Goal: Task Accomplishment & Management: Manage account settings

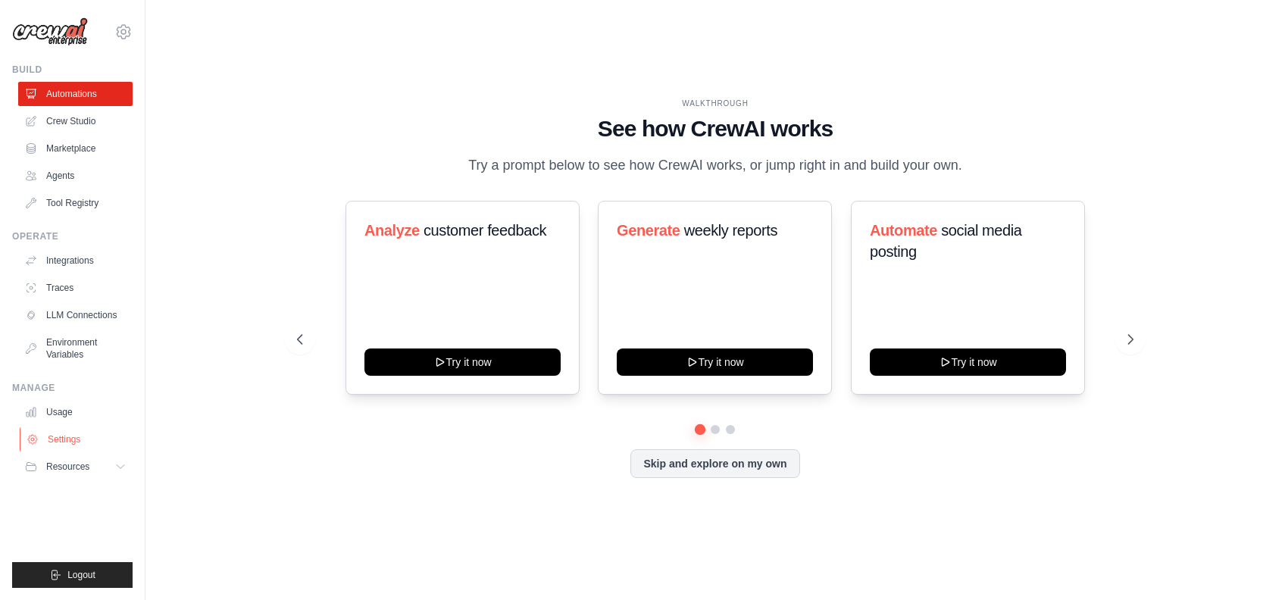
click at [74, 430] on link "Settings" at bounding box center [77, 439] width 114 height 24
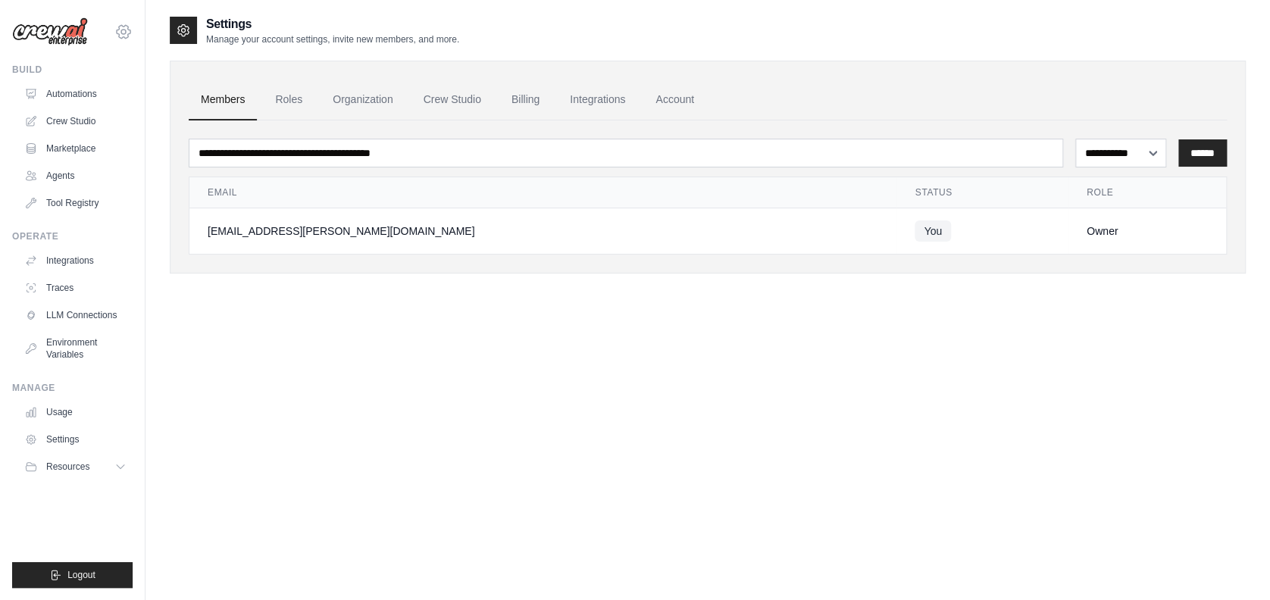
click at [119, 35] on icon at bounding box center [123, 32] width 18 height 18
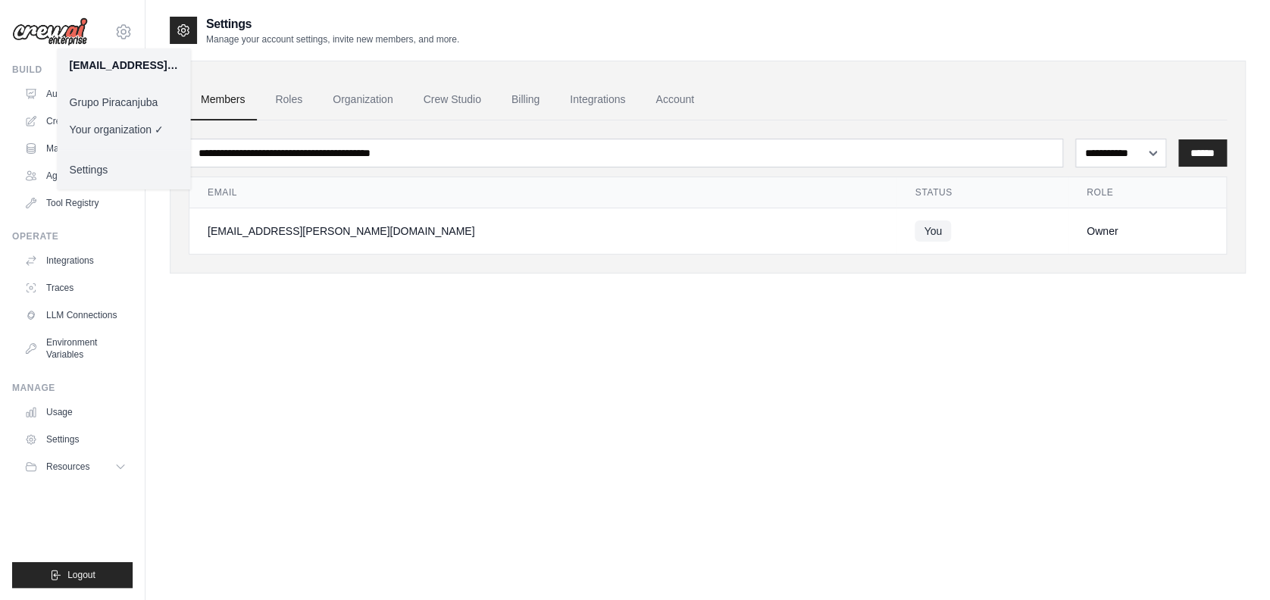
click at [128, 114] on link "Grupo Piracanjuba" at bounding box center [124, 102] width 133 height 27
click at [129, 97] on link "Grupo Piracanjuba" at bounding box center [124, 102] width 133 height 27
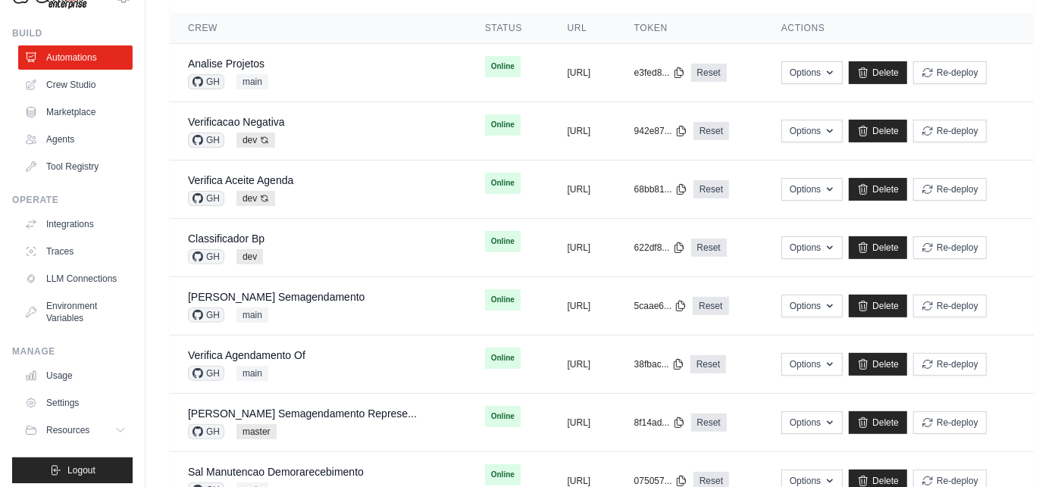
scroll to position [56, 0]
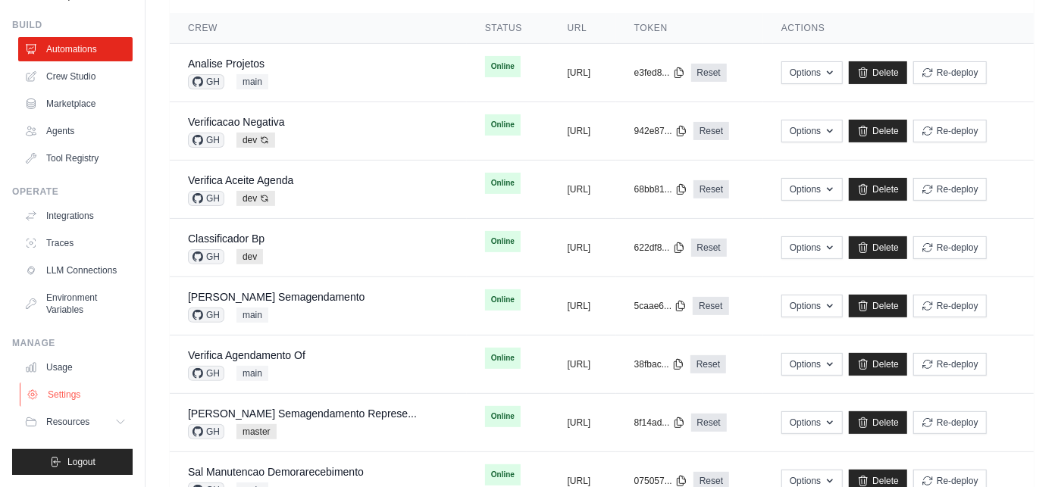
click at [66, 395] on link "Settings" at bounding box center [77, 395] width 114 height 24
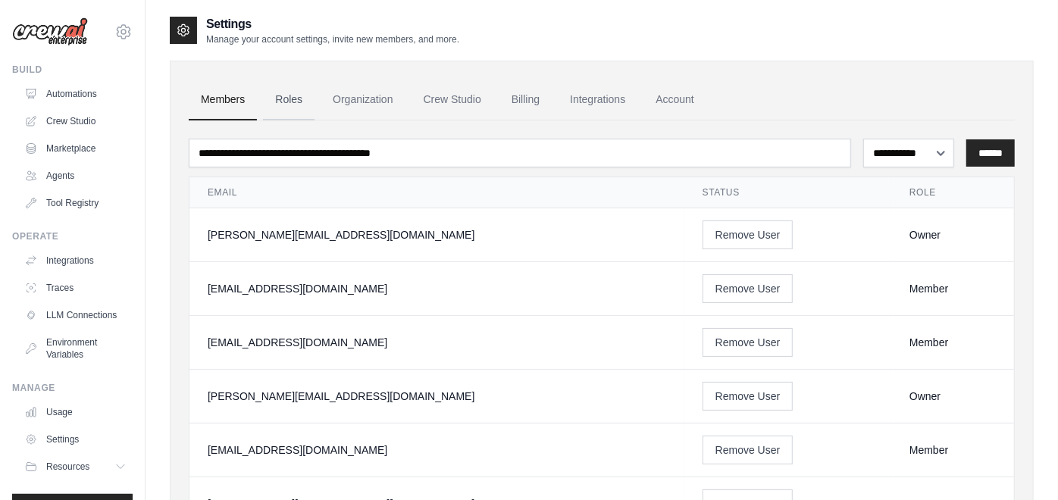
click at [286, 98] on link "Roles" at bounding box center [289, 100] width 52 height 41
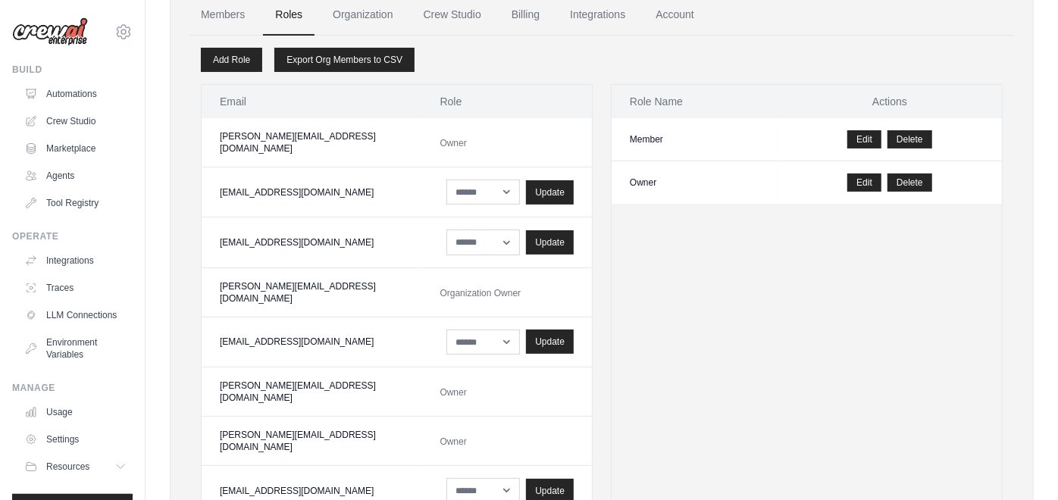
scroll to position [168, 0]
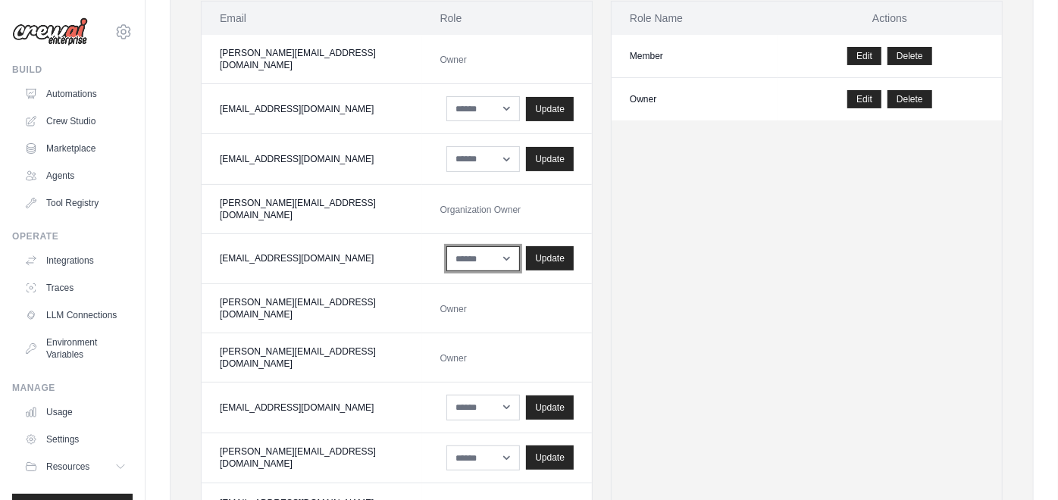
click at [473, 246] on select "****** *****" at bounding box center [483, 258] width 74 height 25
select select "*****"
click at [446, 246] on select "****** *****" at bounding box center [483, 258] width 74 height 25
click at [526, 245] on div "Update" at bounding box center [550, 257] width 48 height 24
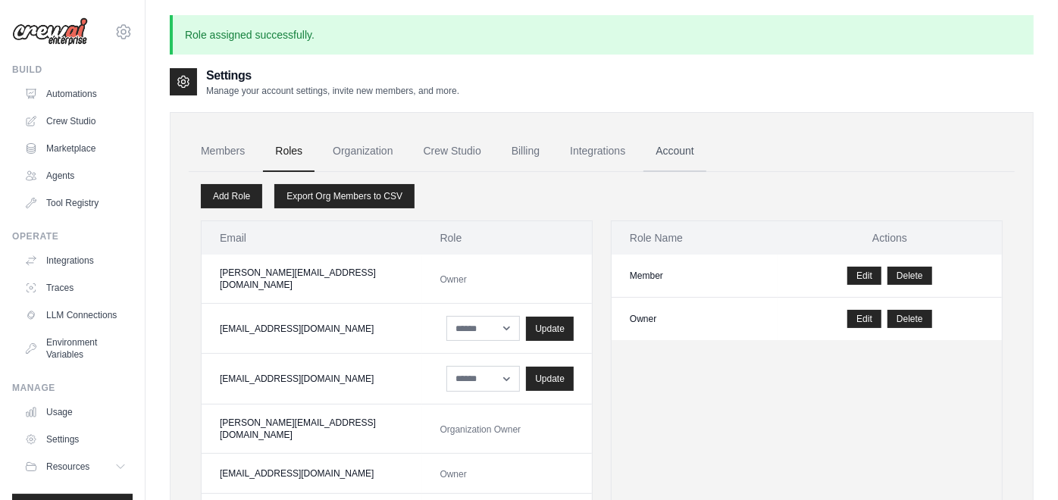
click at [686, 145] on link "Account" at bounding box center [674, 151] width 63 height 41
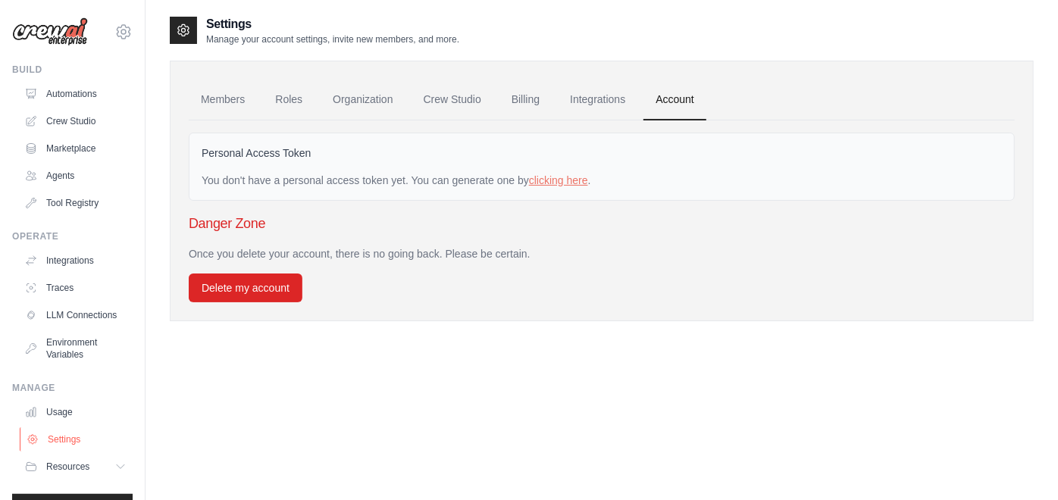
click at [52, 452] on link "Settings" at bounding box center [77, 439] width 114 height 24
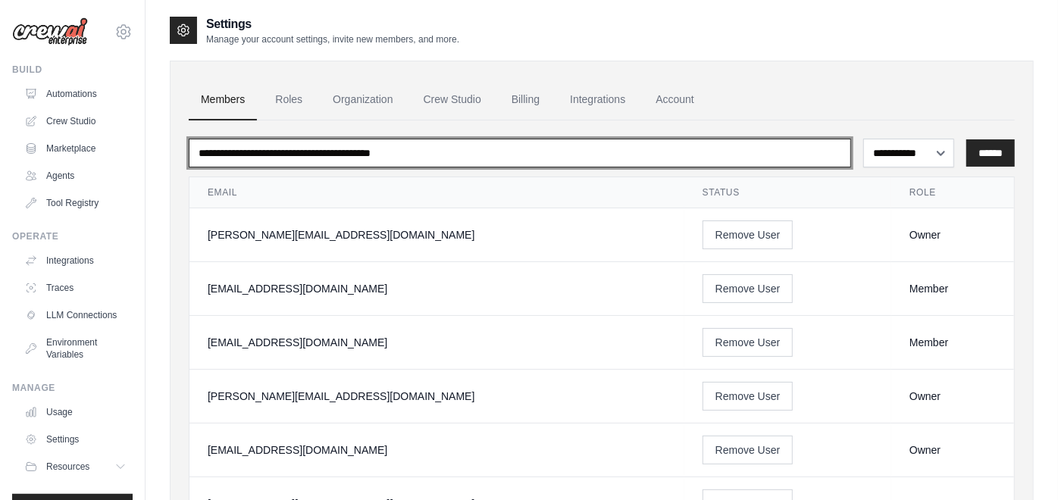
click at [356, 148] on input "email" at bounding box center [520, 153] width 662 height 29
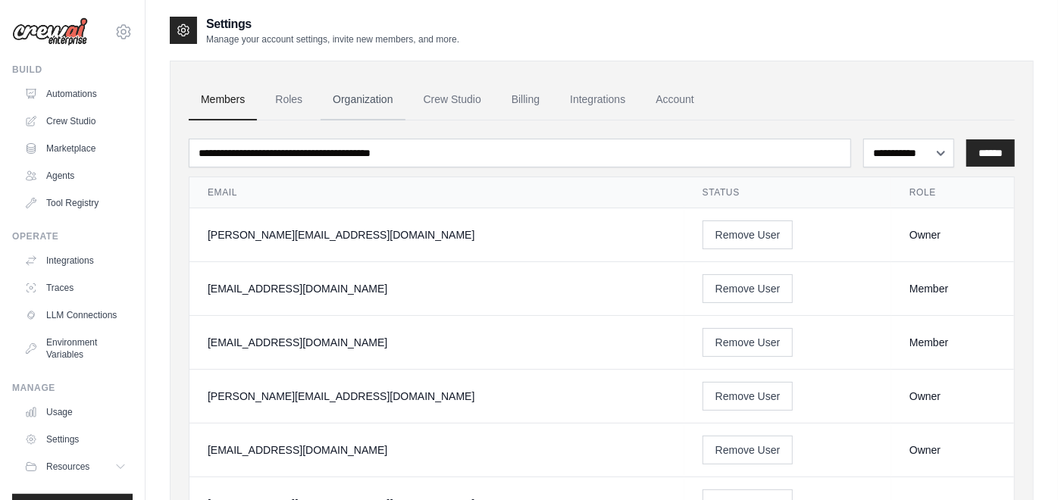
click at [380, 115] on link "Organization" at bounding box center [362, 100] width 84 height 41
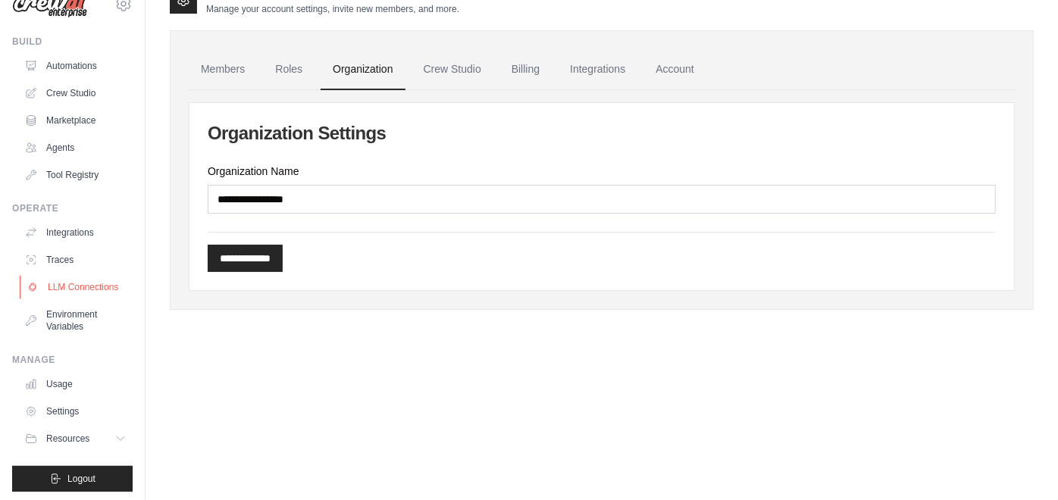
scroll to position [43, 0]
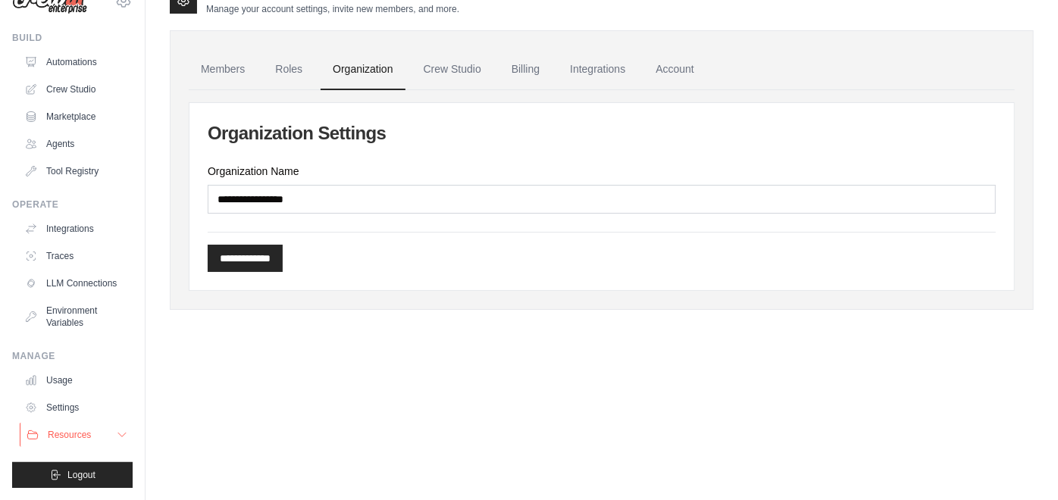
click at [102, 428] on button "Resources" at bounding box center [77, 435] width 114 height 24
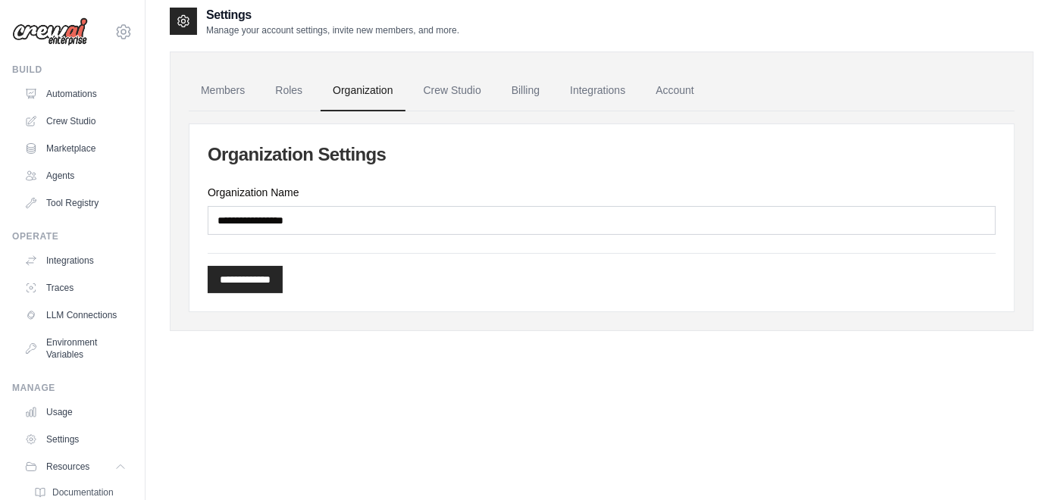
scroll to position [0, 0]
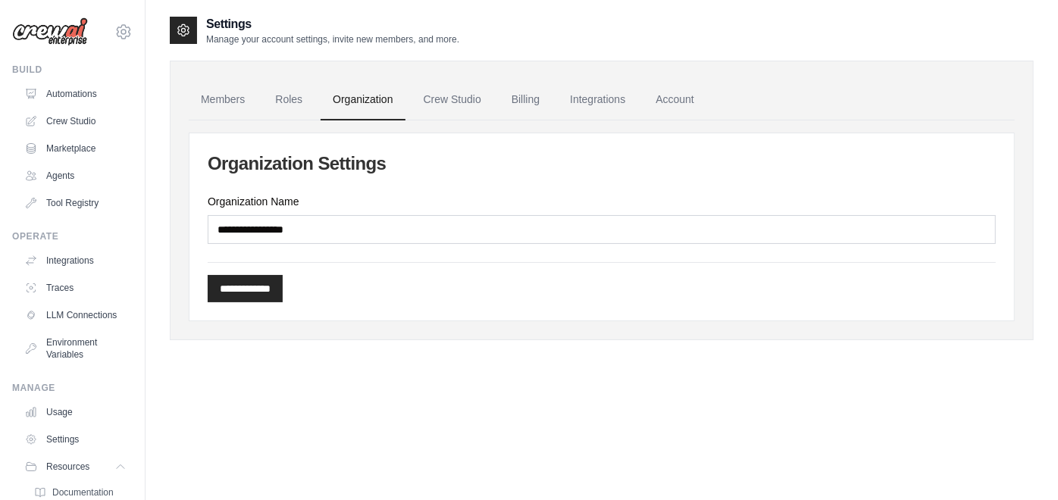
click at [186, 28] on icon at bounding box center [183, 30] width 15 height 15
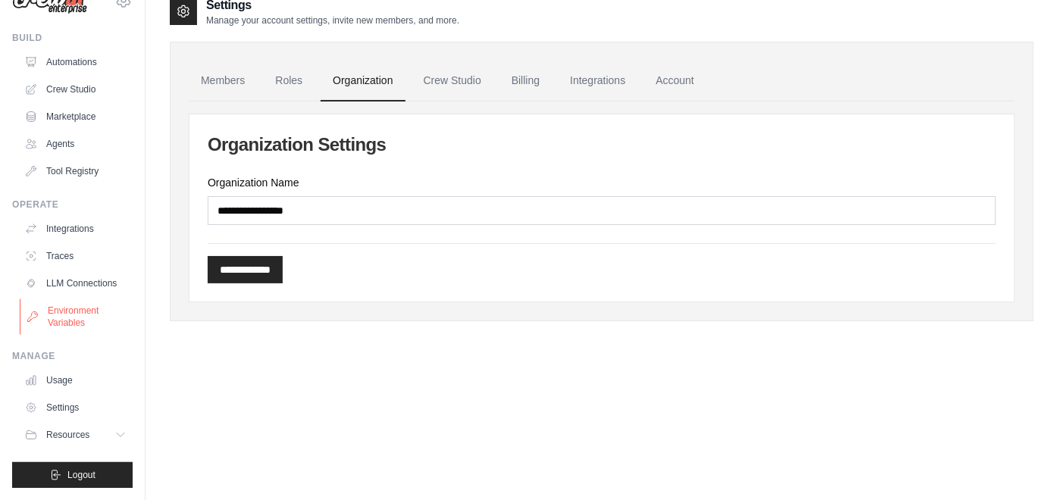
scroll to position [30, 0]
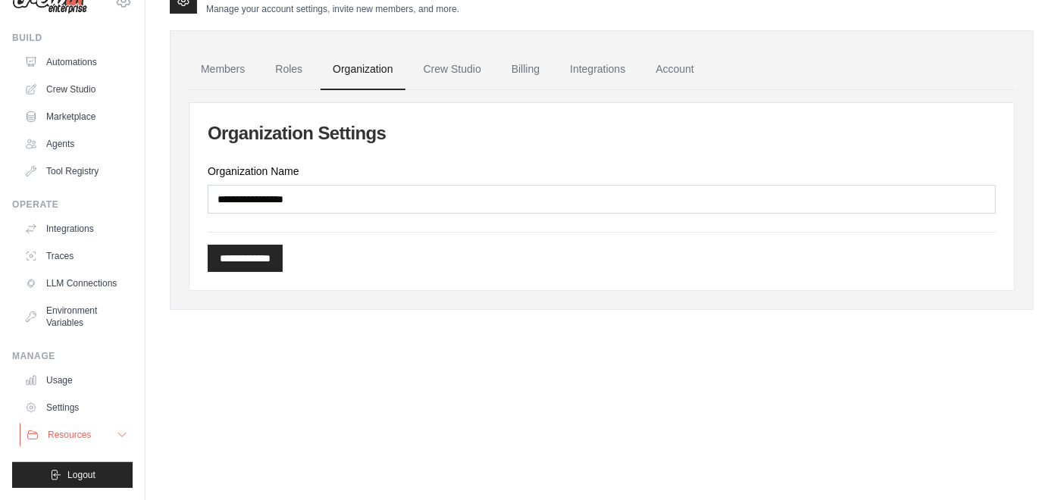
click at [74, 437] on span "Resources" at bounding box center [69, 435] width 43 height 12
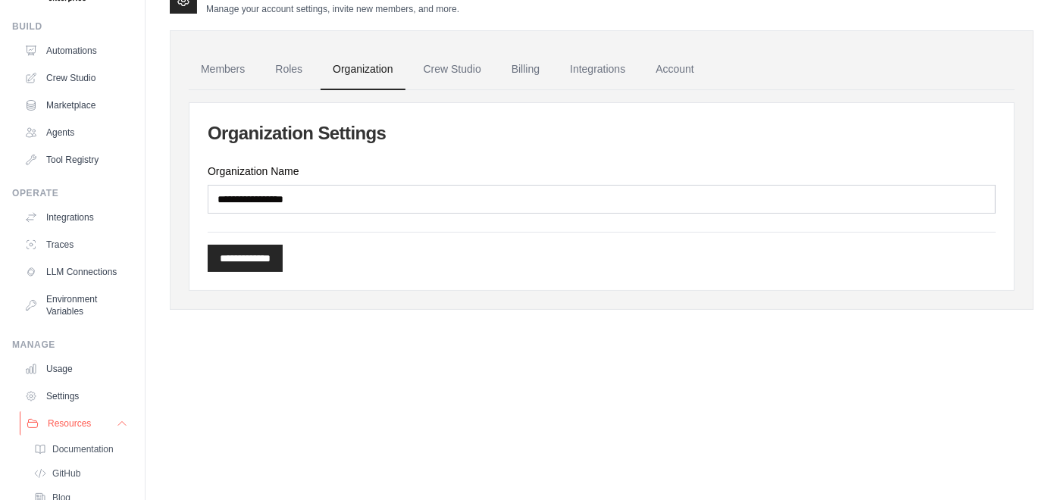
click at [75, 430] on span "Resources" at bounding box center [69, 423] width 43 height 12
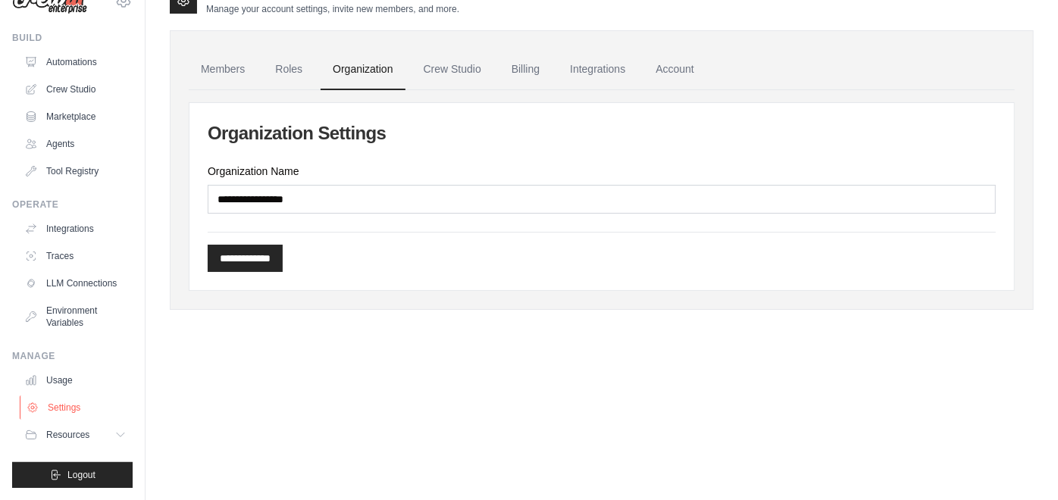
click at [74, 403] on link "Settings" at bounding box center [77, 407] width 114 height 24
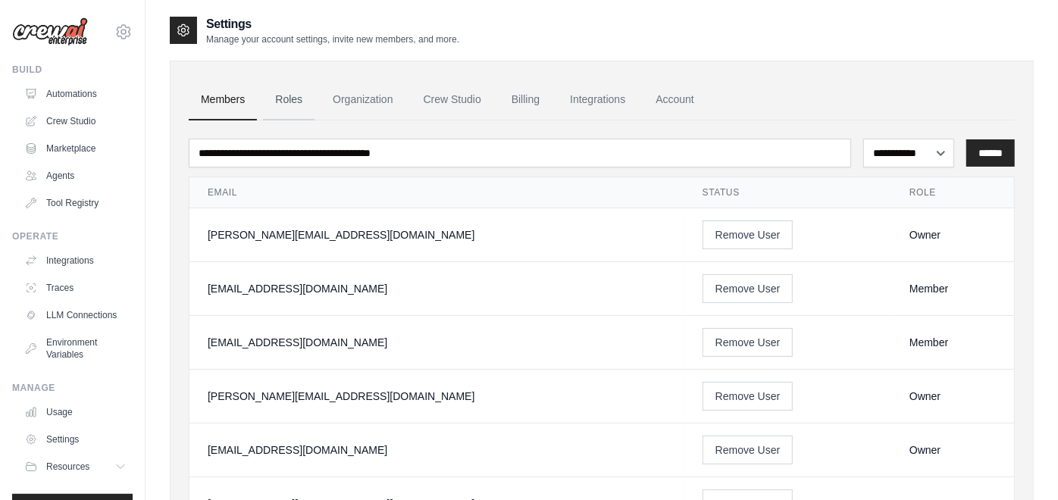
click at [274, 87] on link "Roles" at bounding box center [289, 100] width 52 height 41
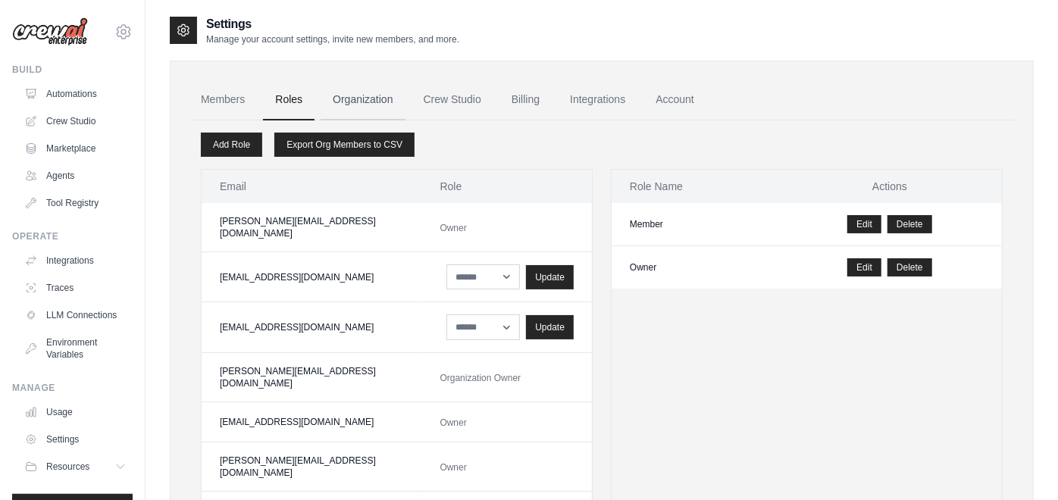
click at [344, 100] on link "Organization" at bounding box center [362, 100] width 84 height 41
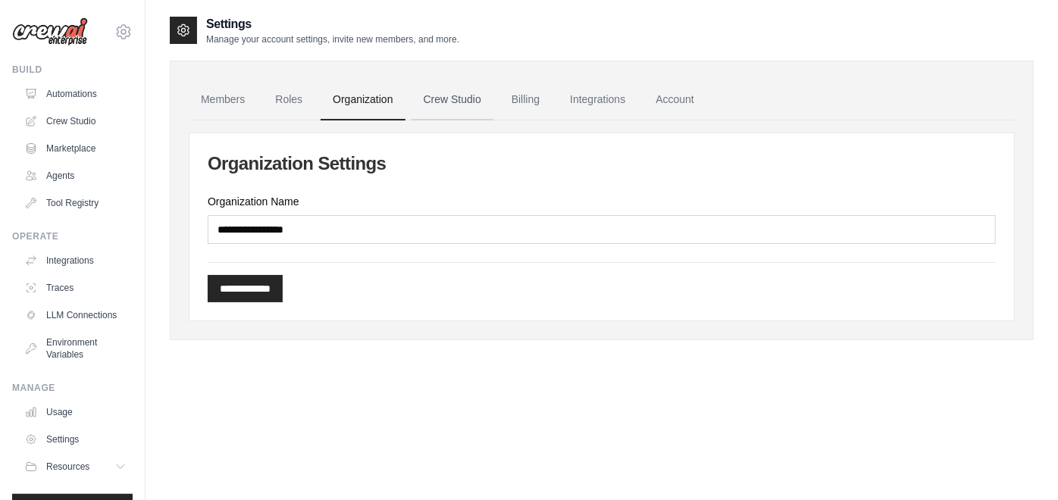
click at [434, 100] on link "Crew Studio" at bounding box center [452, 100] width 82 height 41
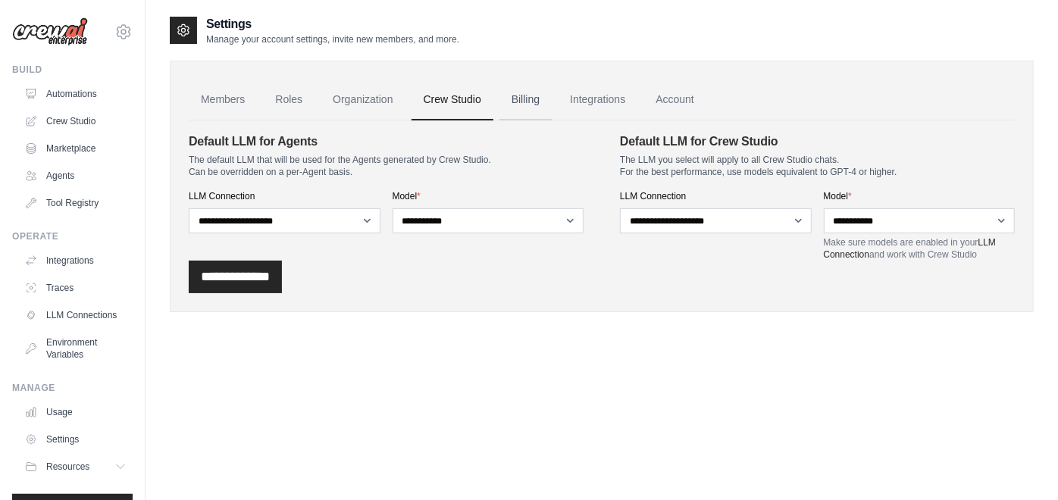
click at [541, 95] on link "Billing" at bounding box center [525, 100] width 52 height 41
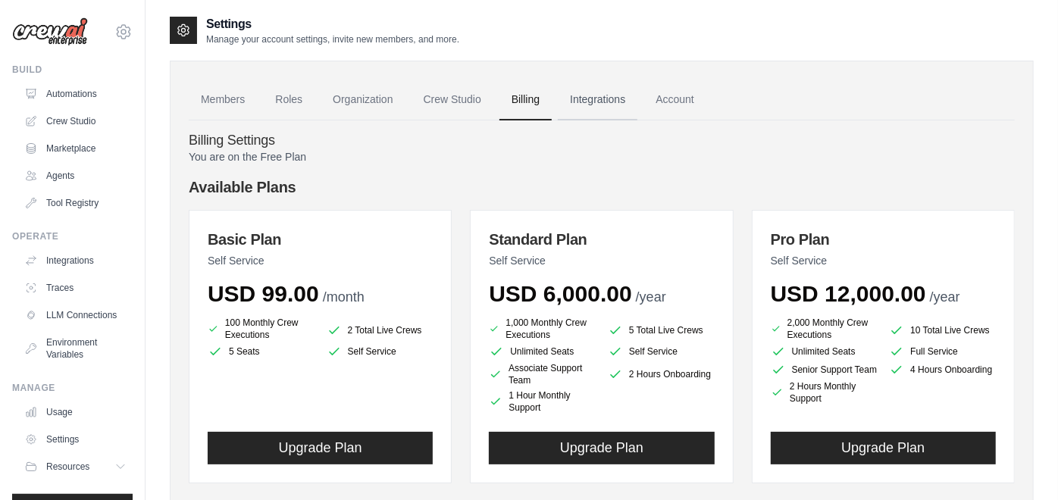
click at [589, 104] on link "Integrations" at bounding box center [598, 100] width 80 height 41
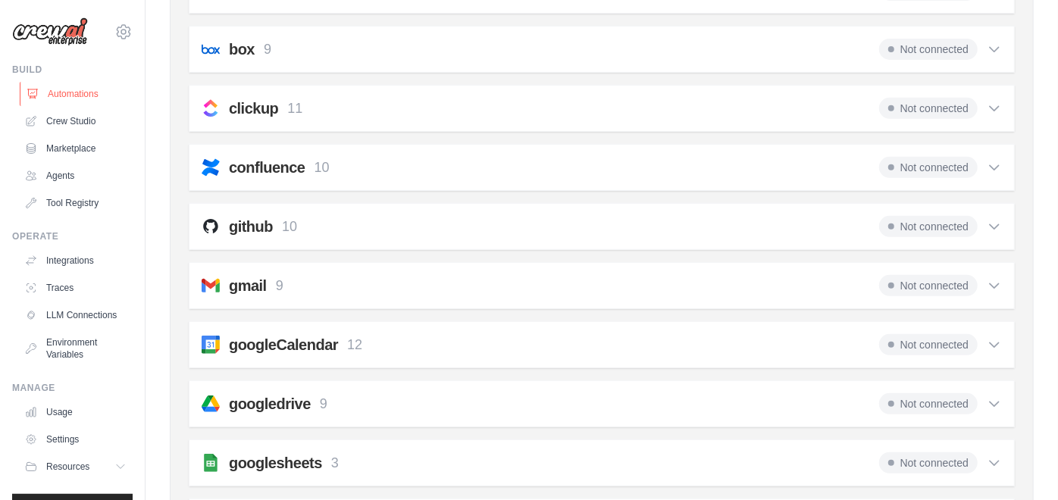
scroll to position [252, 0]
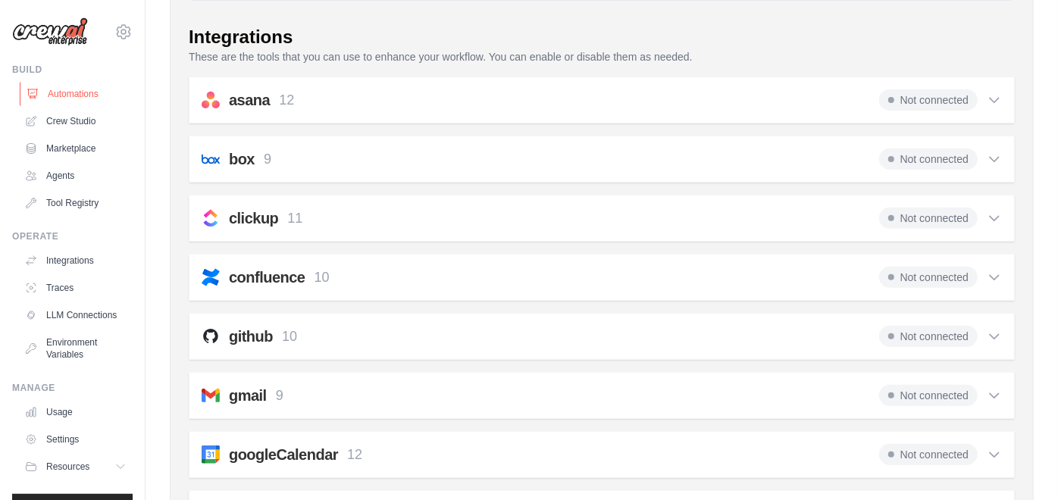
click at [74, 94] on link "Automations" at bounding box center [77, 94] width 114 height 24
